Goal: Task Accomplishment & Management: Complete application form

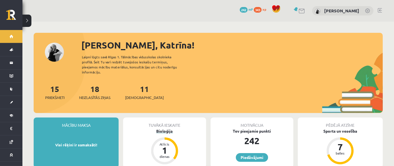
click at [168, 128] on div "Bioloģija" at bounding box center [164, 131] width 83 height 6
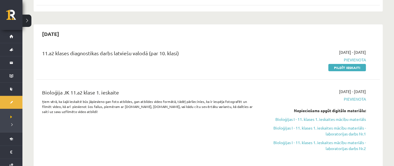
scroll to position [95, 0]
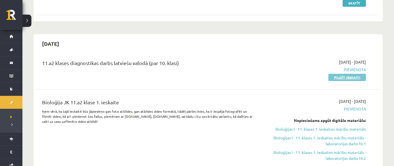
click at [344, 79] on link "Pildīt ieskaiti" at bounding box center [348, 77] width 38 height 7
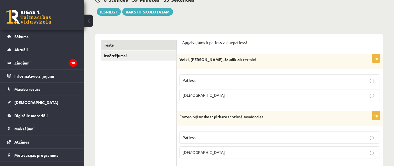
scroll to position [68, 0]
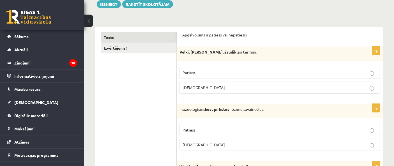
click at [286, 76] on label "Patiess" at bounding box center [280, 73] width 201 height 12
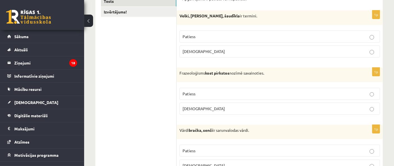
scroll to position [95, 0]
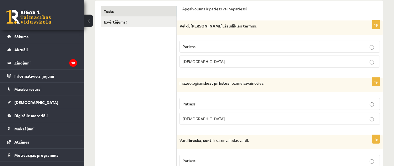
click at [368, 119] on p "Aplams" at bounding box center [280, 119] width 194 height 6
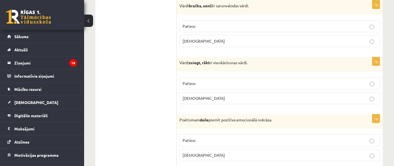
scroll to position [222, 0]
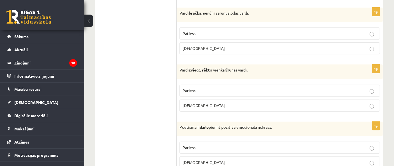
click at [306, 35] on p "Patiess" at bounding box center [280, 34] width 194 height 6
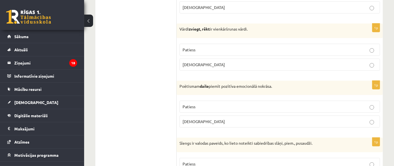
scroll to position [265, 0]
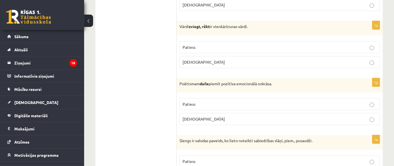
click at [284, 59] on p "Aplams" at bounding box center [280, 62] width 194 height 6
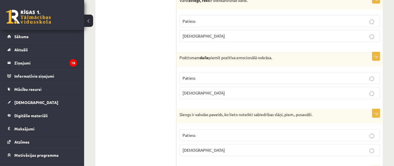
scroll to position [299, 0]
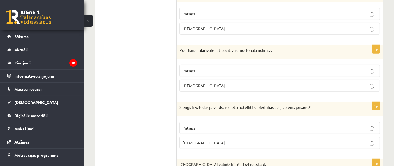
click at [373, 68] on p "Patiess" at bounding box center [280, 71] width 194 height 6
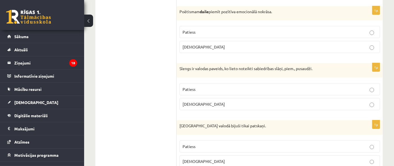
scroll to position [345, 0]
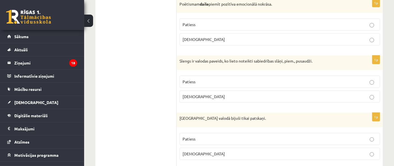
click at [359, 79] on p "Patiess" at bounding box center [280, 82] width 194 height 6
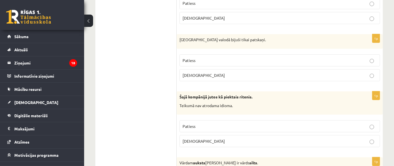
scroll to position [426, 0]
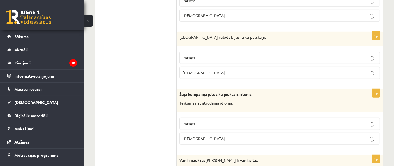
click at [346, 57] on p "Patiess" at bounding box center [280, 58] width 194 height 6
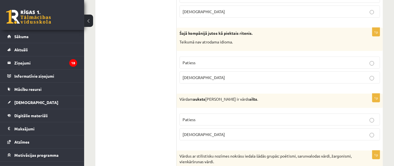
scroll to position [500, 0]
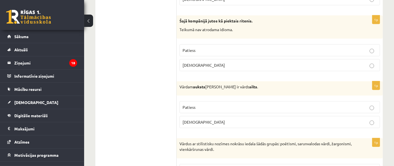
click at [280, 47] on p "Patiess" at bounding box center [280, 50] width 194 height 6
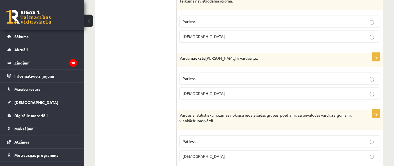
scroll to position [538, 0]
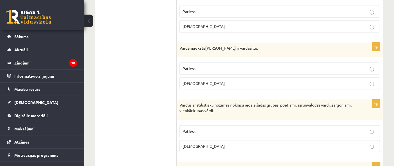
click at [378, 66] on label "Patiess" at bounding box center [280, 69] width 201 height 12
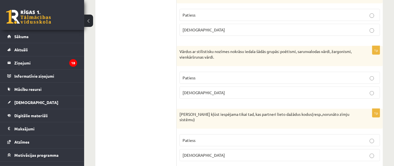
scroll to position [600, 0]
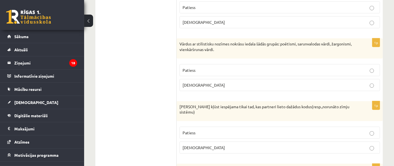
click at [359, 67] on p "Patiess" at bounding box center [280, 70] width 194 height 6
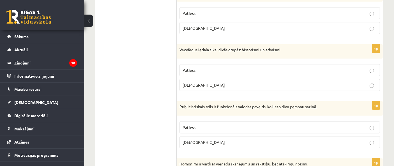
scroll to position [749, 0]
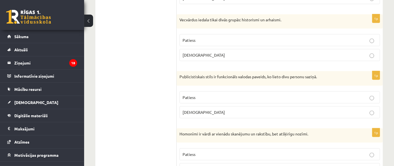
click at [339, 52] on p "Aplams" at bounding box center [280, 55] width 194 height 6
click at [371, 107] on label "Aplams" at bounding box center [280, 112] width 201 height 12
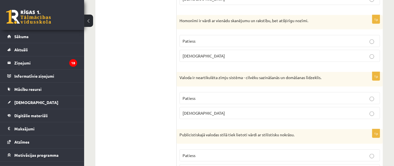
scroll to position [860, 0]
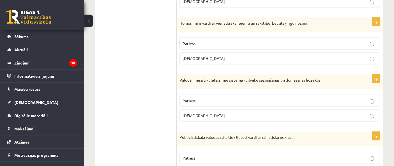
click at [369, 41] on p "Patiess" at bounding box center [280, 44] width 194 height 6
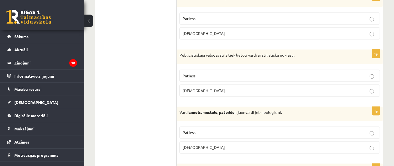
scroll to position [950, 0]
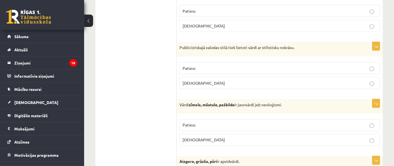
click at [360, 62] on label "Patiess" at bounding box center [280, 68] width 201 height 12
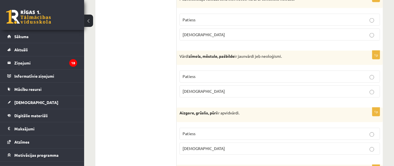
scroll to position [1001, 0]
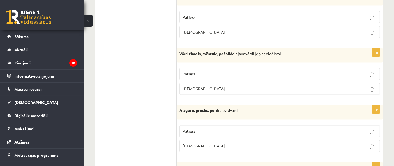
click at [354, 65] on fieldset "Patiess Aplams" at bounding box center [280, 80] width 201 height 31
click at [356, 71] on p "Patiess" at bounding box center [280, 74] width 194 height 6
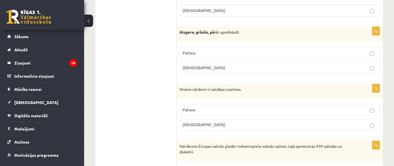
scroll to position [1077, 0]
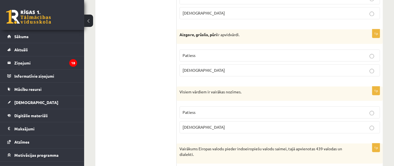
click at [375, 52] on p "Patiess" at bounding box center [280, 55] width 194 height 6
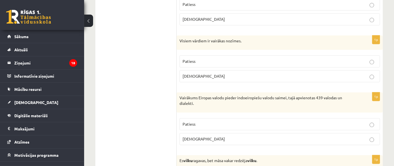
scroll to position [1131, 0]
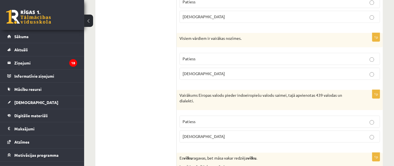
click at [324, 71] on p "Aplams" at bounding box center [280, 74] width 194 height 6
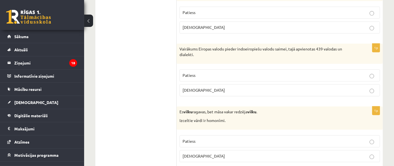
scroll to position [1172, 0]
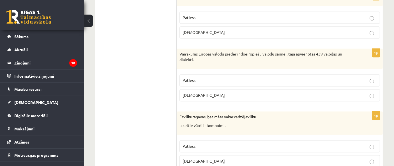
click at [370, 74] on label "Patiess" at bounding box center [280, 80] width 201 height 12
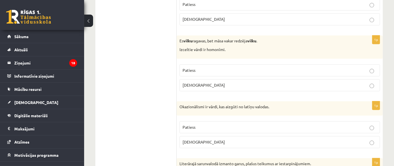
scroll to position [1253, 0]
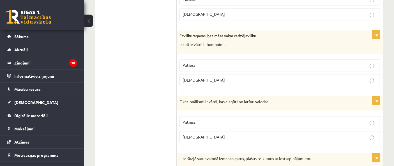
click at [349, 77] on p "Aplams" at bounding box center [280, 80] width 194 height 6
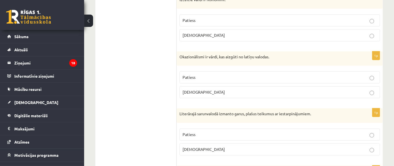
scroll to position [1303, 0]
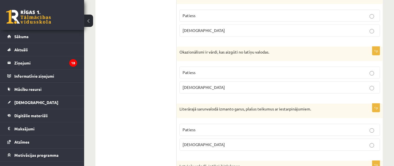
click at [357, 84] on p "Aplams" at bounding box center [280, 87] width 194 height 6
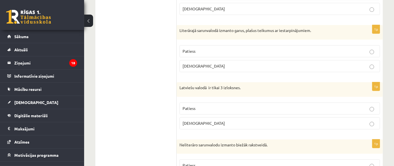
scroll to position [1379, 0]
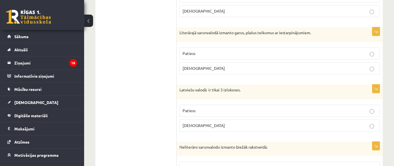
click at [307, 65] on p "Aplams" at bounding box center [280, 68] width 194 height 6
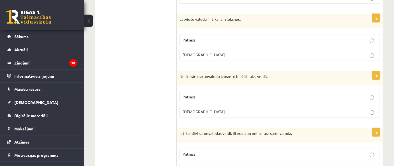
scroll to position [1440, 0]
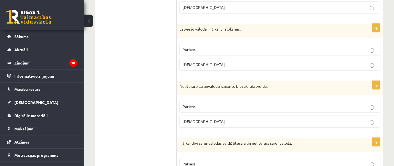
click at [304, 62] on p "Aplams" at bounding box center [280, 65] width 194 height 6
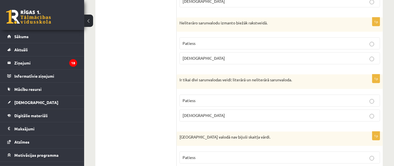
scroll to position [1498, 0]
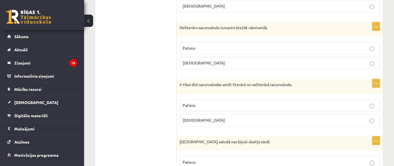
click at [371, 42] on label "Patiess" at bounding box center [280, 48] width 201 height 12
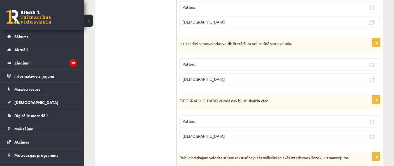
scroll to position [1547, 0]
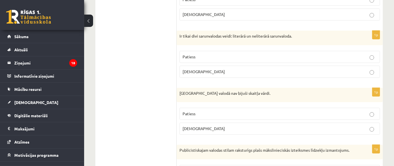
click at [331, 66] on label "Aplams" at bounding box center [280, 72] width 201 height 12
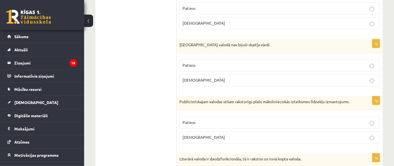
scroll to position [1593, 0]
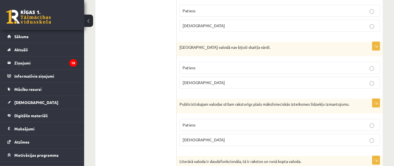
click at [300, 80] on p "Aplams" at bounding box center [280, 83] width 194 height 6
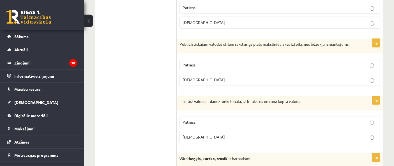
scroll to position [1648, 0]
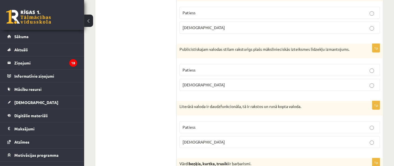
click at [375, 82] on p "Aplams" at bounding box center [280, 85] width 194 height 6
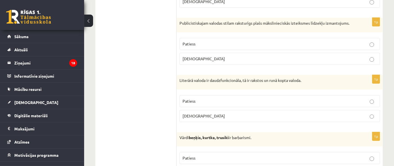
scroll to position [1693, 0]
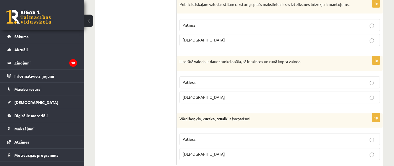
click at [344, 79] on p "Patiess" at bounding box center [280, 82] width 194 height 6
click at [352, 136] on p "Patiess" at bounding box center [280, 139] width 194 height 6
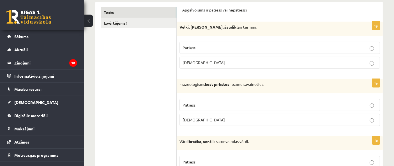
scroll to position [0, 0]
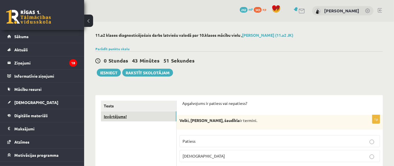
click at [128, 113] on link "Izvērtējums!" at bounding box center [138, 116] width 75 height 10
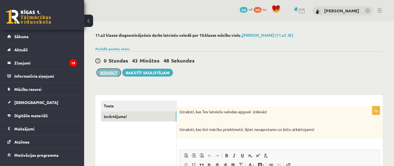
click at [114, 69] on button "Iesniegt" at bounding box center [109, 73] width 24 height 8
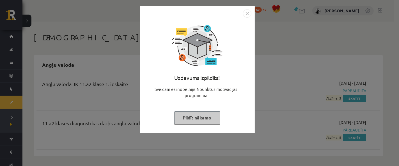
click at [199, 117] on button "Pildīt nākamo" at bounding box center [197, 117] width 46 height 13
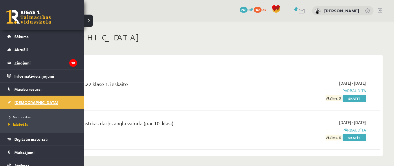
click at [13, 100] on link "[DEMOGRAPHIC_DATA]" at bounding box center [42, 102] width 70 height 13
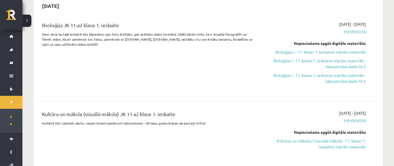
scroll to position [143, 0]
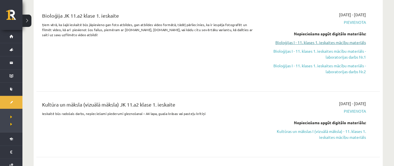
click at [331, 43] on link "Bioloģijas I - 11. klases 1. ieskaites mācību materiāls" at bounding box center [315, 43] width 102 height 6
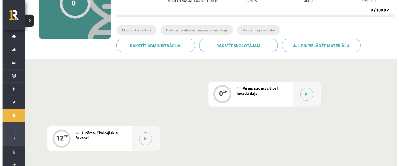
scroll to position [75, 0]
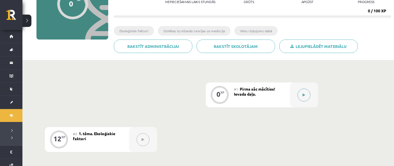
click at [308, 94] on button at bounding box center [304, 95] width 13 height 13
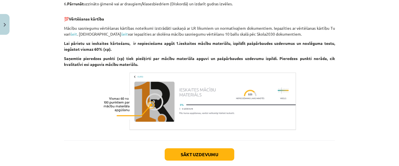
scroll to position [482, 0]
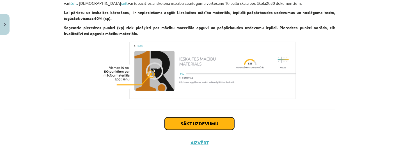
click at [213, 125] on button "Sākt uzdevumu" at bounding box center [200, 124] width 70 height 12
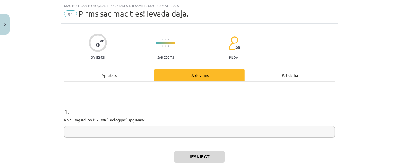
click at [244, 132] on input "text" at bounding box center [199, 132] width 271 height 12
type input "*"
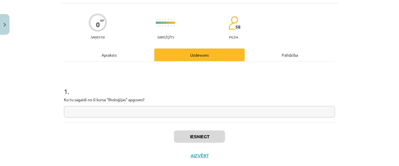
scroll to position [47, 0]
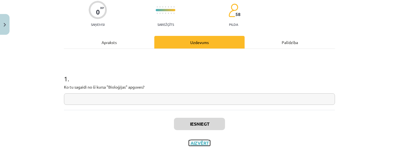
click at [200, 141] on button "Aizvērt" at bounding box center [199, 143] width 21 height 6
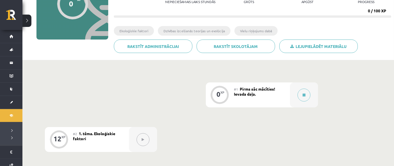
click at [286, 97] on div "#1 Pirms sāc mācīties! Ievada daļa." at bounding box center [262, 94] width 56 height 25
click at [298, 99] on div at bounding box center [304, 94] width 28 height 25
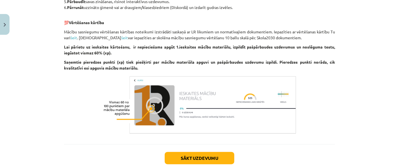
scroll to position [482, 0]
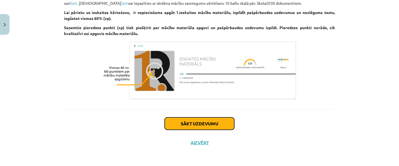
click at [219, 123] on button "Sākt uzdevumu" at bounding box center [200, 124] width 70 height 12
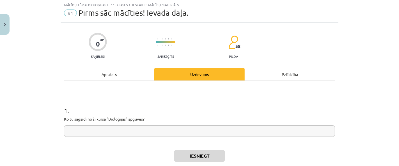
scroll to position [14, 0]
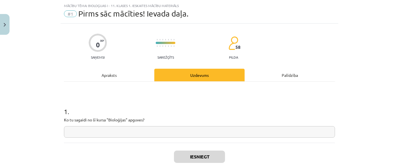
click at [204, 131] on input "text" at bounding box center [199, 132] width 271 height 12
type input "*"
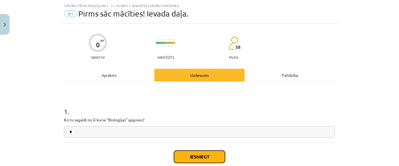
click at [206, 159] on button "Iesniegt" at bounding box center [199, 157] width 51 height 12
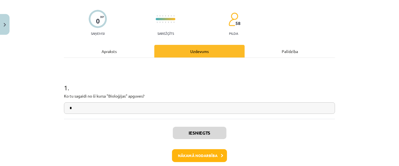
scroll to position [43, 0]
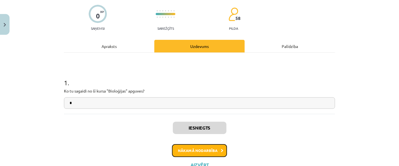
click at [215, 147] on button "Nākamā nodarbība" at bounding box center [199, 150] width 55 height 13
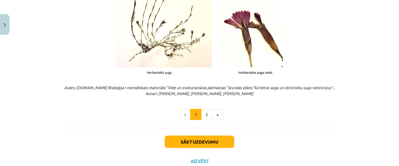
scroll to position [748, 0]
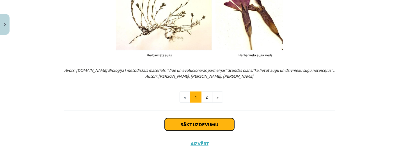
click at [216, 127] on button "Sākt uzdevumu" at bounding box center [200, 124] width 70 height 12
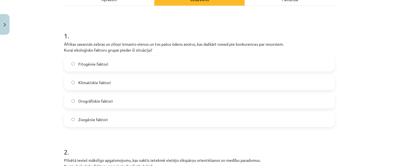
scroll to position [87, 0]
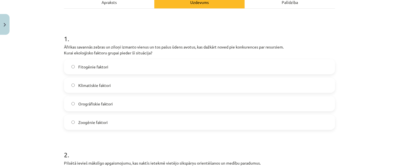
click at [210, 124] on label "Zoogēnie faktori" at bounding box center [200, 122] width 270 height 14
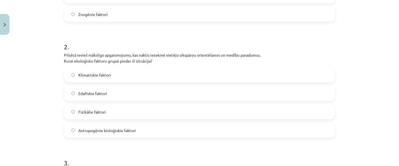
scroll to position [199, 0]
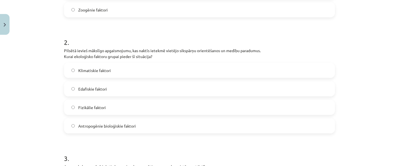
click at [315, 128] on label "Antropogēnie bioloģiskie faktori" at bounding box center [200, 126] width 270 height 14
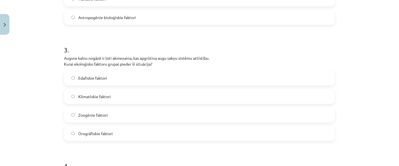
scroll to position [313, 0]
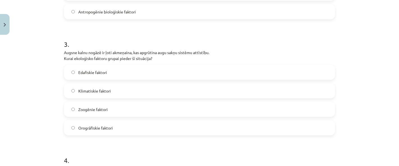
click at [189, 129] on label "Orogrāfiskie faktori" at bounding box center [200, 128] width 270 height 14
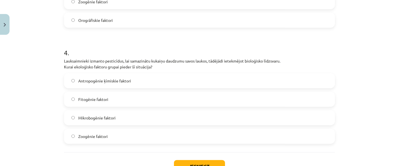
scroll to position [430, 0]
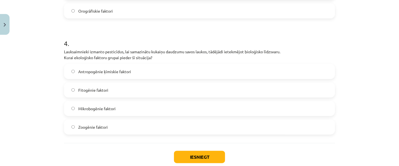
click at [160, 76] on label "Antropogēnie ķīmiskie faktori" at bounding box center [200, 72] width 270 height 14
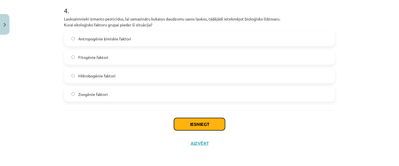
click at [198, 124] on button "Iesniegt" at bounding box center [199, 124] width 51 height 12
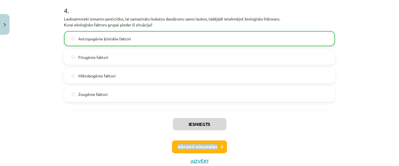
drag, startPoint x: 192, startPoint y: 139, endPoint x: 253, endPoint y: 137, distance: 60.4
click at [253, 137] on div "Iesniegts Nākamā nodarbība Aizvērt" at bounding box center [199, 138] width 271 height 57
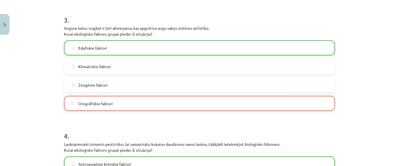
scroll to position [481, 0]
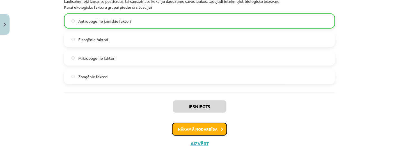
click at [197, 126] on button "Nākamā nodarbība" at bounding box center [199, 129] width 55 height 13
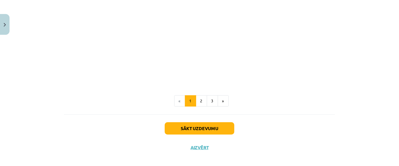
scroll to position [288, 0]
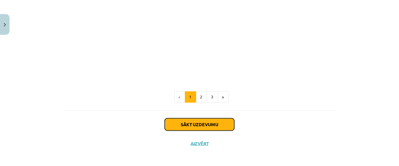
click at [206, 124] on button "Sākt uzdevumu" at bounding box center [200, 124] width 70 height 12
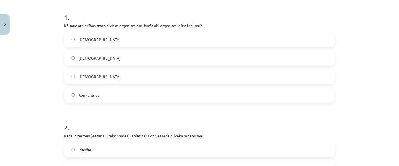
scroll to position [110, 0]
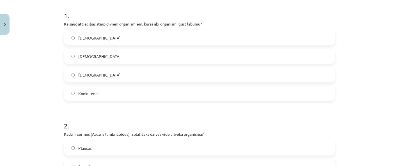
click at [132, 72] on label "Mutuālisms" at bounding box center [200, 75] width 270 height 14
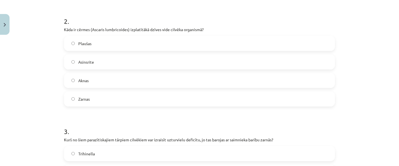
scroll to position [213, 0]
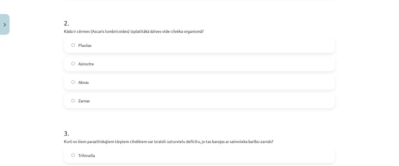
click at [297, 100] on label "Zarnas" at bounding box center [200, 101] width 270 height 14
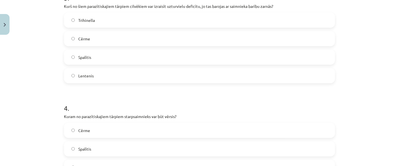
scroll to position [307, 0]
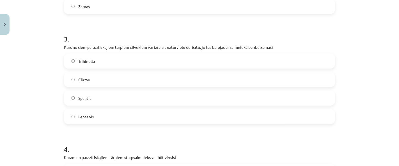
click at [253, 63] on label "Trihinella" at bounding box center [200, 61] width 270 height 14
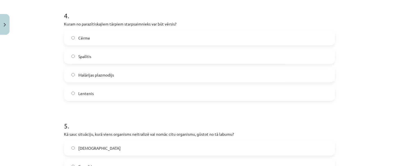
scroll to position [435, 0]
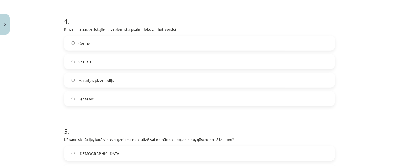
click at [173, 97] on label "Lentenis" at bounding box center [200, 99] width 270 height 14
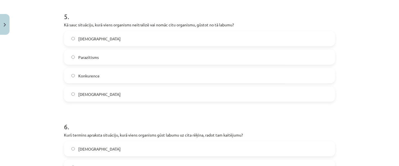
scroll to position [538, 0]
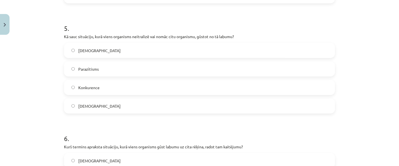
click at [171, 51] on label "Amensālisms" at bounding box center [200, 50] width 270 height 14
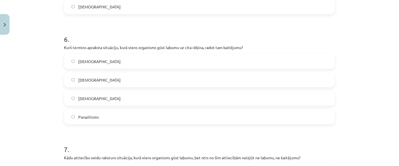
scroll to position [660, 0]
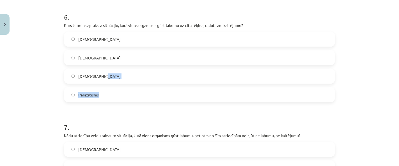
drag, startPoint x: 209, startPoint y: 96, endPoint x: 291, endPoint y: 77, distance: 84.4
click at [291, 77] on div "Amensālisms Mutuālisms Komensālisms Parazītisms" at bounding box center [199, 67] width 271 height 71
click at [309, 100] on label "Parazītisms" at bounding box center [200, 95] width 270 height 14
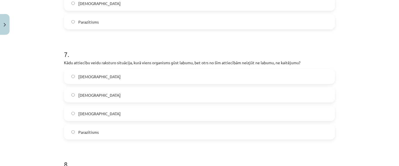
scroll to position [736, 0]
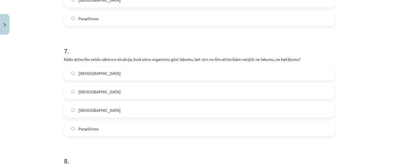
click at [266, 93] on label "Neitrālisms" at bounding box center [200, 92] width 270 height 14
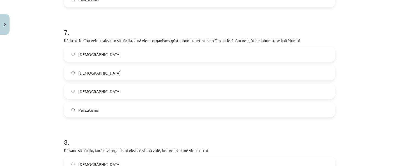
scroll to position [757, 0]
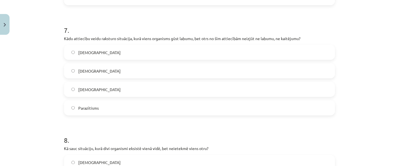
click at [155, 87] on label "Komensālisms" at bounding box center [200, 89] width 270 height 14
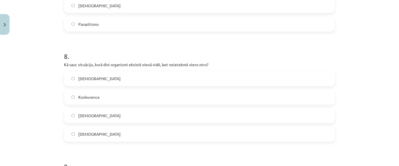
scroll to position [849, 0]
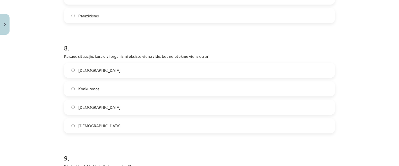
click at [287, 61] on div "8 . Kā sauc situāciju, kurā divi organismi eksistē vienā vidē, bet neietekmē vi…" at bounding box center [199, 84] width 271 height 99
click at [286, 66] on label "Neitrālisms" at bounding box center [200, 70] width 270 height 14
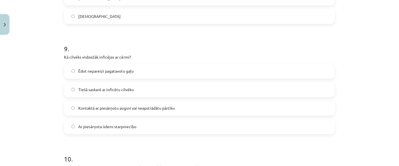
scroll to position [966, 0]
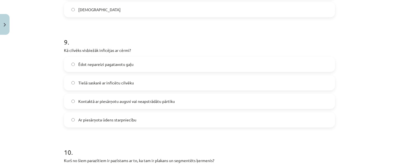
click at [272, 63] on label "Ēdot nepareizi pagatavotu gaļu" at bounding box center [200, 64] width 270 height 14
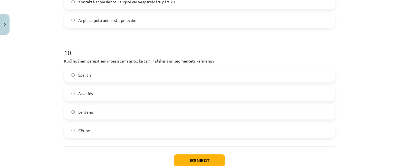
scroll to position [1067, 0]
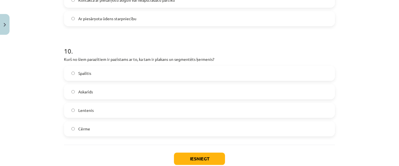
click at [184, 110] on label "Lentenis" at bounding box center [200, 110] width 270 height 14
click at [207, 157] on button "Iesniegt" at bounding box center [199, 159] width 51 height 12
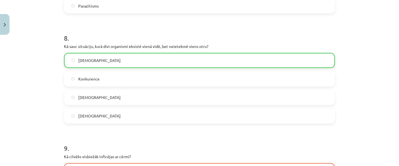
scroll to position [1119, 0]
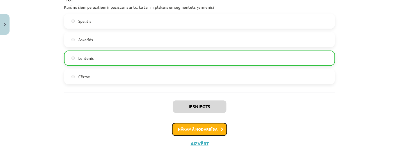
click at [214, 123] on button "Nākamā nodarbība" at bounding box center [199, 129] width 55 height 13
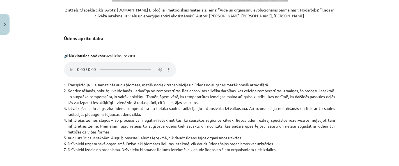
scroll to position [1186, 0]
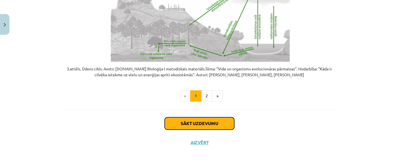
click at [202, 121] on button "Sākt uzdevumu" at bounding box center [200, 123] width 70 height 12
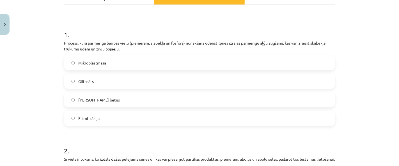
scroll to position [92, 0]
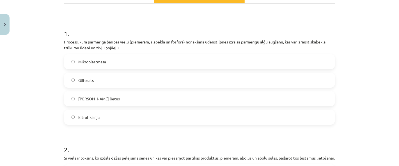
click at [91, 119] on span "Eitrofikācija" at bounding box center [88, 117] width 21 height 6
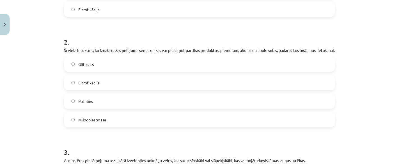
scroll to position [198, 0]
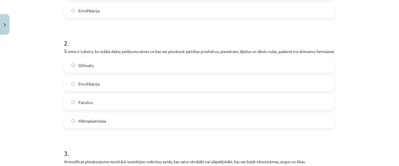
click at [204, 109] on label "Patulīns" at bounding box center [200, 102] width 270 height 14
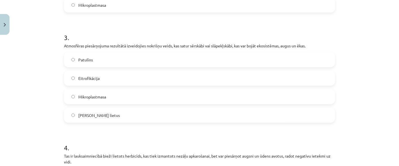
scroll to position [333, 0]
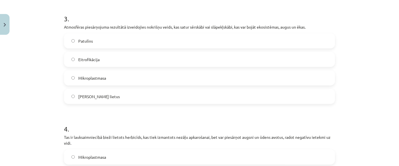
click at [148, 104] on label "Skābais lietus" at bounding box center [200, 97] width 270 height 14
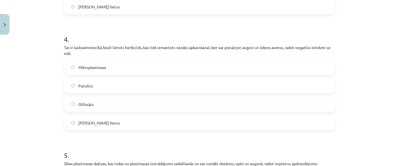
scroll to position [443, 0]
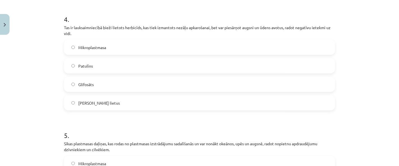
click at [109, 53] on label "Mikroplastmasa" at bounding box center [200, 47] width 270 height 14
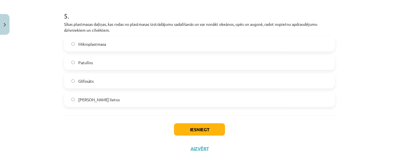
scroll to position [560, 0]
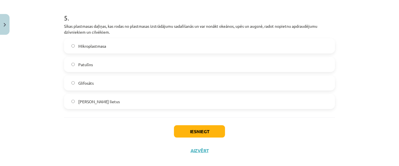
click at [275, 53] on label "Mikroplastmasa" at bounding box center [200, 46] width 270 height 14
click at [211, 138] on button "Iesniegt" at bounding box center [199, 131] width 51 height 12
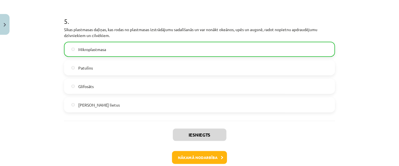
scroll to position [592, 0]
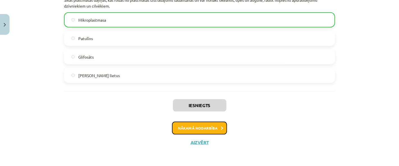
click at [212, 127] on button "Nākamā nodarbība" at bounding box center [199, 128] width 55 height 13
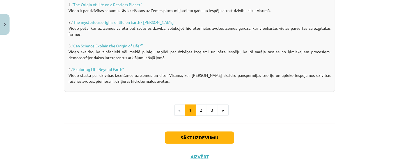
scroll to position [452, 0]
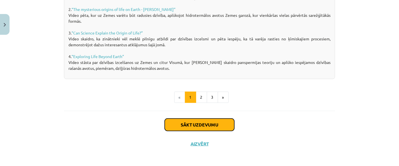
click at [195, 125] on button "Sākt uzdevumu" at bounding box center [200, 125] width 70 height 12
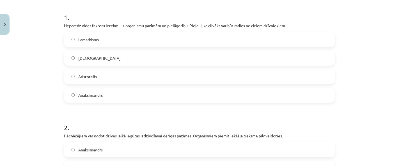
scroll to position [111, 0]
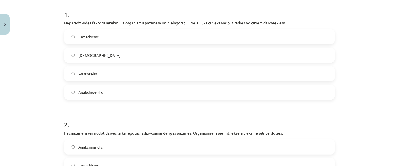
click at [256, 52] on label "Darvinisms" at bounding box center [200, 55] width 270 height 14
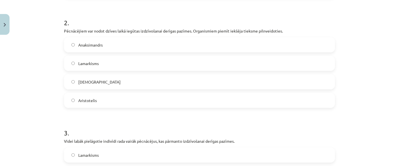
scroll to position [215, 0]
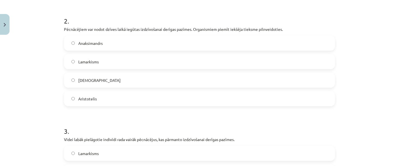
click at [280, 82] on label "Darvinisms" at bounding box center [200, 80] width 270 height 14
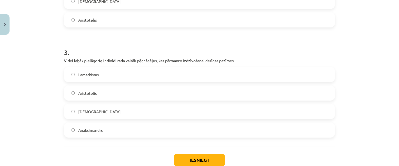
scroll to position [297, 0]
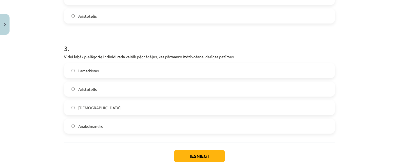
click at [170, 104] on label "Darvinisms" at bounding box center [200, 108] width 270 height 14
click at [210, 152] on button "Iesniegt" at bounding box center [199, 156] width 51 height 12
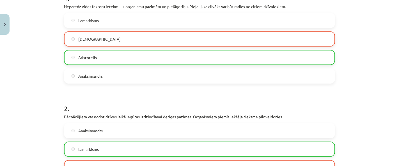
scroll to position [347, 0]
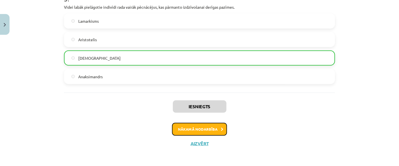
click at [190, 127] on button "Nākamā nodarbība" at bounding box center [199, 129] width 55 height 13
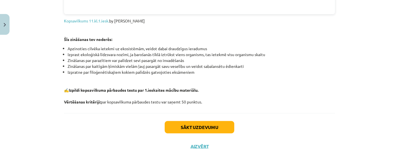
scroll to position [704, 0]
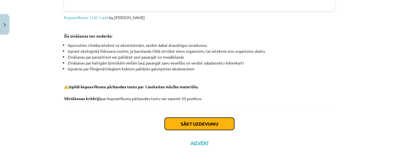
click at [177, 129] on button "Sākt uzdevumu" at bounding box center [200, 124] width 70 height 12
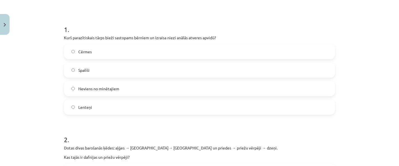
scroll to position [99, 0]
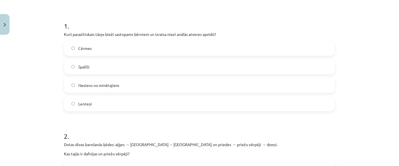
click at [286, 65] on label "Spalīši" at bounding box center [200, 67] width 270 height 14
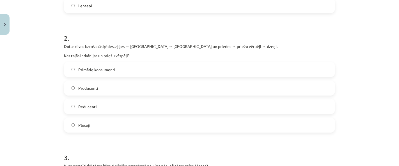
scroll to position [217, 0]
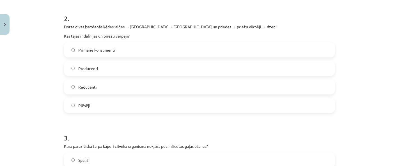
click at [262, 46] on label "Primārie konsumenti" at bounding box center [200, 50] width 270 height 14
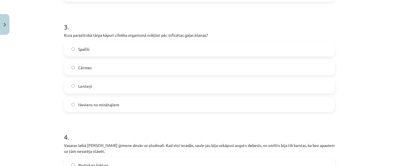
scroll to position [332, 0]
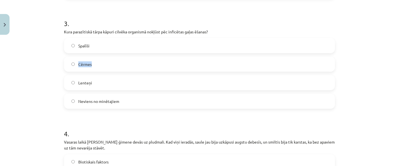
drag, startPoint x: 309, startPoint y: 42, endPoint x: 261, endPoint y: 70, distance: 55.9
click at [261, 70] on div "Spalīši Cērmes Lenteņi Neviens no minētajiem" at bounding box center [199, 73] width 271 height 71
click at [260, 68] on label "Cērmes" at bounding box center [200, 64] width 270 height 14
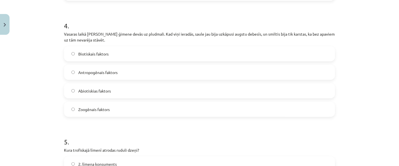
scroll to position [441, 0]
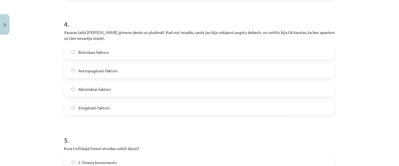
click at [274, 95] on label "Abiotiskias faktors" at bounding box center [200, 89] width 270 height 14
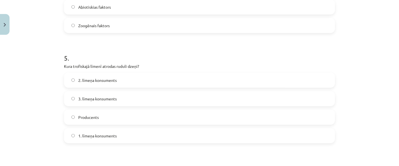
scroll to position [536, 0]
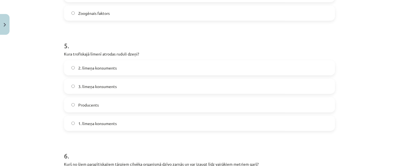
click at [271, 122] on label "1. līmeņa konsuments" at bounding box center [200, 123] width 270 height 14
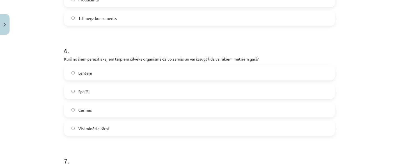
scroll to position [654, 0]
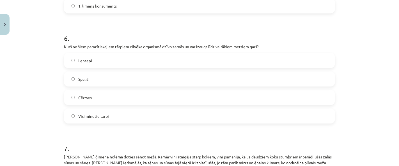
click at [325, 65] on label "Lenteņi" at bounding box center [200, 61] width 270 height 14
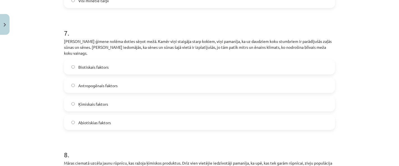
scroll to position [771, 0]
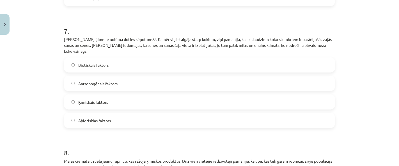
click at [283, 61] on label "Biotiskais faktors" at bounding box center [200, 65] width 270 height 14
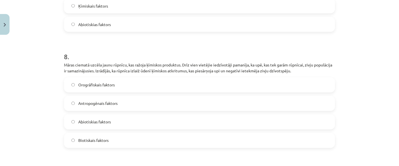
scroll to position [869, 0]
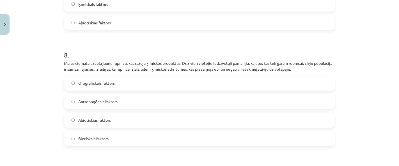
click at [289, 101] on label "Antropogēnais faktors" at bounding box center [200, 102] width 270 height 14
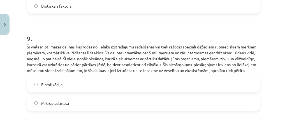
scroll to position [1008, 0]
drag, startPoint x: 399, startPoint y: 1, endPoint x: 167, endPoint y: 38, distance: 235.0
click at [167, 38] on h1 "9 ." at bounding box center [143, 33] width 233 height 17
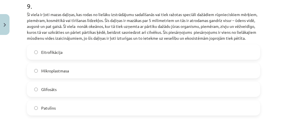
scroll to position [1044, 0]
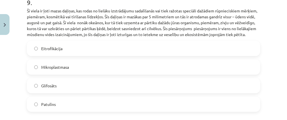
click at [248, 74] on label "Mikroplastmasa" at bounding box center [143, 67] width 232 height 14
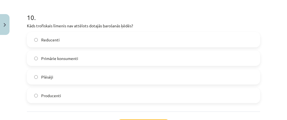
scroll to position [1173, 0]
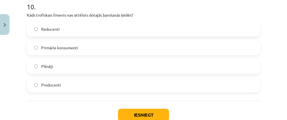
click at [118, 90] on label "Producenti" at bounding box center [143, 84] width 232 height 14
click at [142, 114] on button "Iesniegt" at bounding box center [143, 114] width 51 height 12
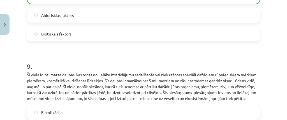
scroll to position [1234, 0]
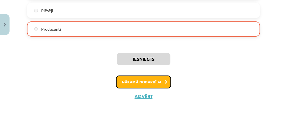
click at [156, 80] on button "Nākamā nodarbība" at bounding box center [143, 81] width 55 height 13
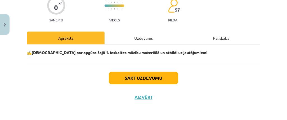
scroll to position [45, 0]
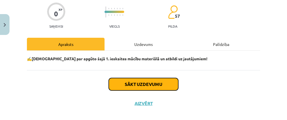
click at [142, 88] on button "Sākt uzdevumu" at bounding box center [144, 84] width 70 height 12
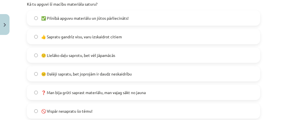
scroll to position [133, 0]
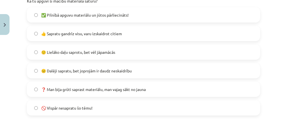
click at [133, 51] on label "🙂 Lielāko daļu saprotu, bet vēl jāpamācās" at bounding box center [143, 52] width 232 height 14
click at [132, 68] on span "😐 Dalēji sapratu, bet joprojām ir daudz neskaidrību" at bounding box center [86, 71] width 91 height 6
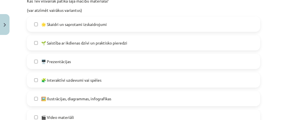
scroll to position [278, 0]
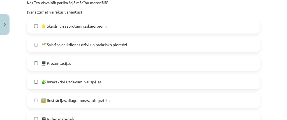
click at [203, 47] on label "🌱 Saistība ar ikdienas dzīvi un praktisko pieredzi" at bounding box center [143, 44] width 232 height 14
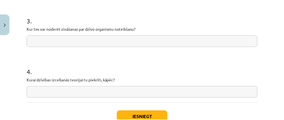
scroll to position [444, 0]
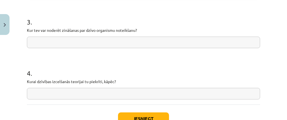
click at [122, 40] on input "text" at bounding box center [143, 42] width 233 height 12
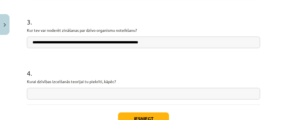
type input "**********"
click at [124, 96] on input "text" at bounding box center [143, 94] width 233 height 12
type input "**********"
click at [143, 118] on button "Iesniegt" at bounding box center [143, 118] width 51 height 12
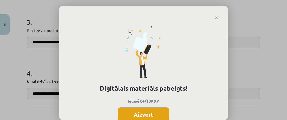
click at [141, 110] on button "Aizvērt" at bounding box center [144, 114] width 52 height 14
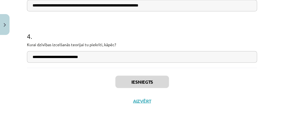
scroll to position [485, 0]
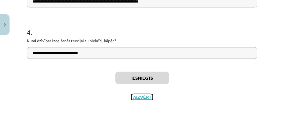
click at [147, 97] on button "Aizvērt" at bounding box center [141, 97] width 21 height 6
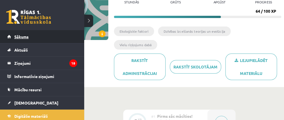
click at [12, 38] on link "Sākums" at bounding box center [42, 36] width 70 height 13
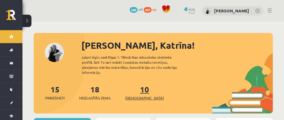
click at [139, 88] on link "10 Ieskaites" at bounding box center [144, 92] width 39 height 17
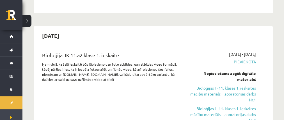
scroll to position [131, 0]
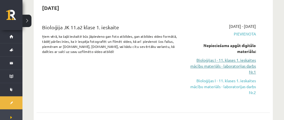
click at [241, 67] on link "Bioloģijas I - 11. klases 1. ieskaites mācību materiāls - laboratorijas darbs N…" at bounding box center [223, 66] width 66 height 18
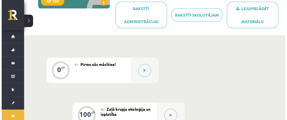
scroll to position [122, 0]
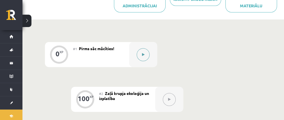
click at [149, 55] on button at bounding box center [143, 54] width 13 height 13
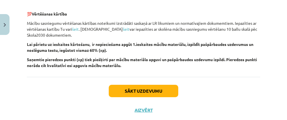
scroll to position [198, 0]
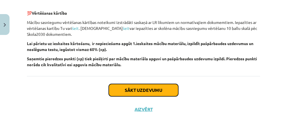
click at [175, 88] on button "Sākt uzdevumu" at bounding box center [144, 90] width 70 height 12
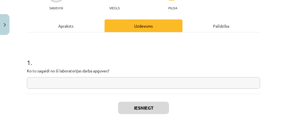
scroll to position [68, 0]
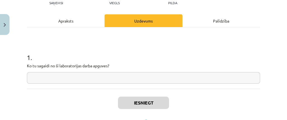
click at [215, 79] on input "text" at bounding box center [143, 78] width 233 height 12
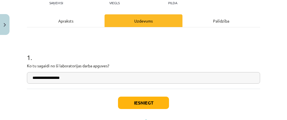
type input "**********"
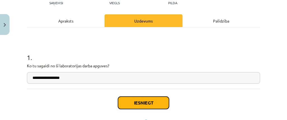
click at [145, 108] on button "Iesniegt" at bounding box center [143, 102] width 51 height 12
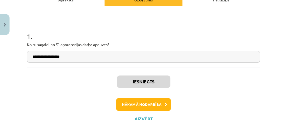
scroll to position [90, 0]
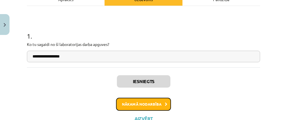
click at [161, 106] on button "Nākamā nodarbība" at bounding box center [143, 103] width 55 height 13
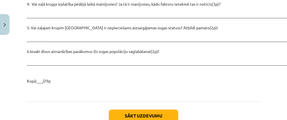
scroll to position [943, 0]
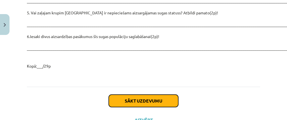
click at [134, 96] on button "Sākt uzdevumu" at bounding box center [144, 100] width 70 height 12
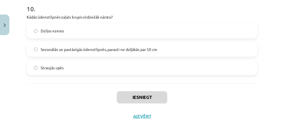
scroll to position [963, 0]
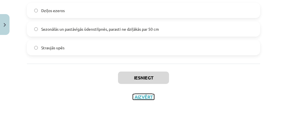
click at [150, 98] on button "Aizvērt" at bounding box center [143, 97] width 21 height 6
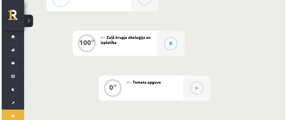
scroll to position [178, 0]
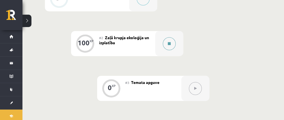
click at [168, 44] on icon at bounding box center [169, 43] width 3 height 3
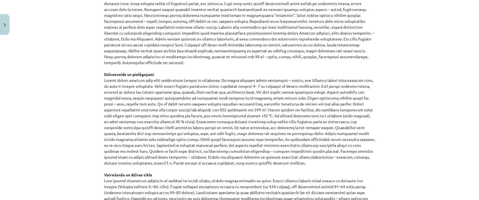
scroll to position [416, 0]
drag, startPoint x: 284, startPoint y: 0, endPoint x: 334, endPoint y: 138, distance: 146.5
click at [287, 119] on p "Aizsardzība Iekļauts Bernes konvencijas III pielikumā kā aizsargājama dzīvnieku…" at bounding box center [239, 112] width 271 height 318
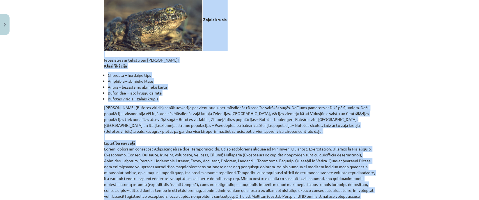
scroll to position [137, 0]
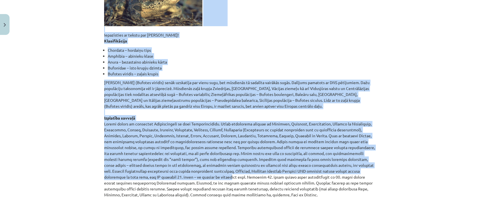
drag, startPoint x: 201, startPoint y: 41, endPoint x: 350, endPoint y: 199, distance: 216.9
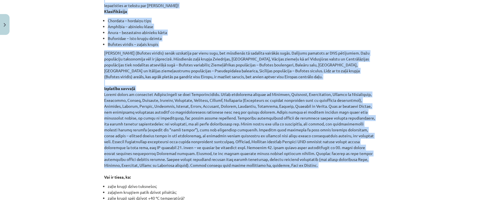
scroll to position [132, 0]
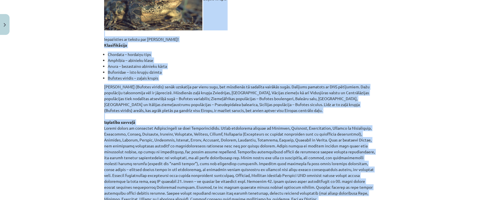
click at [287, 59] on div "Mācību tēma: Bioloģijas i - 11. klases 1. ieskaites mācību materiāls - laborato…" at bounding box center [239, 100] width 479 height 200
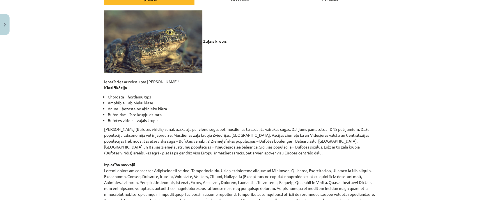
scroll to position [89, 0]
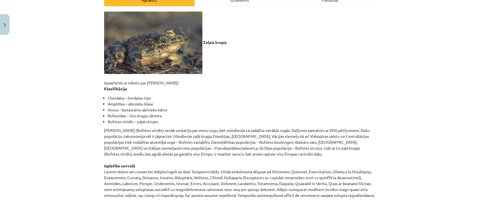
click at [200, 42] on b at bounding box center [153, 42] width 99 height 5
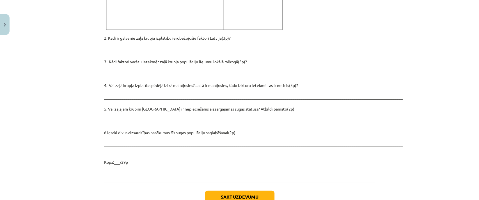
scroll to position [786, 0]
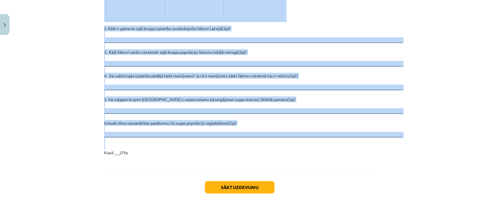
drag, startPoint x: 200, startPoint y: 42, endPoint x: 369, endPoint y: 135, distance: 192.7
click at [235, 87] on p "2. Kādi ir galvenie zaļā krupja izplatību ierobežojošie faktori Latvijā(3p)? __…" at bounding box center [239, 91] width 271 height 130
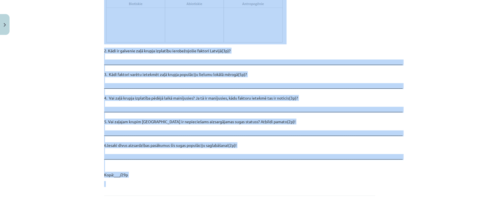
scroll to position [804, 0]
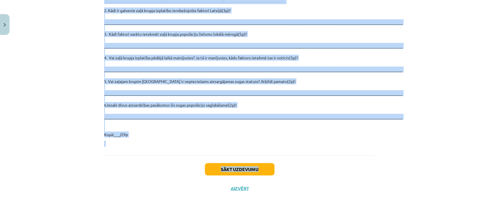
drag, startPoint x: 100, startPoint y: 59, endPoint x: 255, endPoint y: 91, distance: 157.8
copy div "Loremipsumd si ametco adi elit seddo! Eiusmodtempor Incididu – utlabore etdo Ma…"
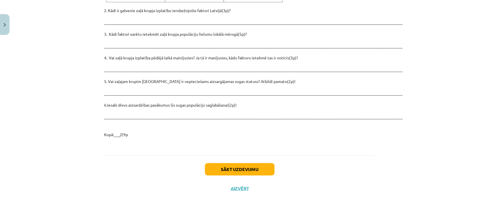
click at [287, 114] on div "Mācību tēma: Bioloģijas i - 11. klases 1. ieskaites mācību materiāls - laborato…" at bounding box center [239, 100] width 479 height 200
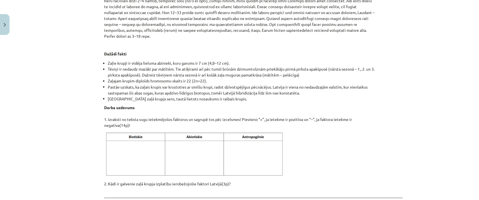
scroll to position [632, 0]
